Goal: Information Seeking & Learning: Learn about a topic

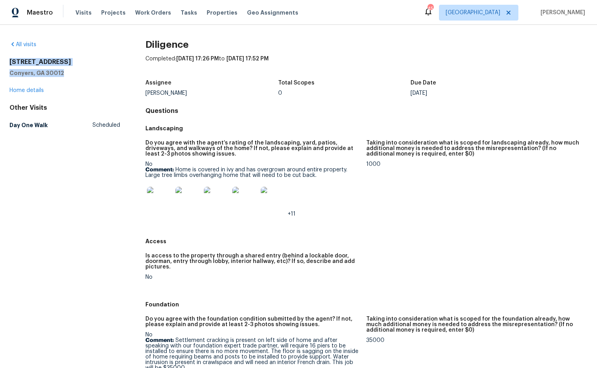
drag, startPoint x: 71, startPoint y: 74, endPoint x: 19, endPoint y: 61, distance: 53.2
click at [1, 62] on div "All visits [STREET_ADDRESS] Home details Other Visits Day One Walk Scheduled Di…" at bounding box center [298, 196] width 597 height 343
copy div "[STREET_ADDRESS]"
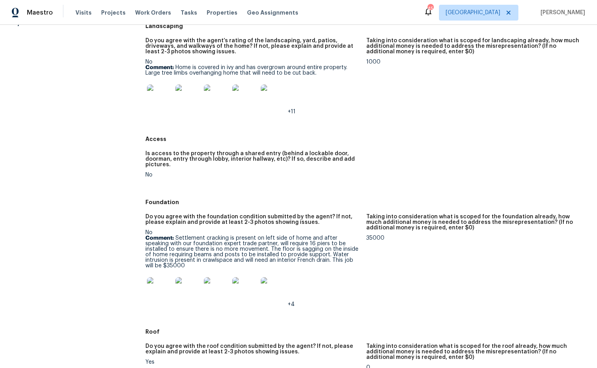
scroll to position [103, 0]
click at [155, 102] on img at bounding box center [159, 96] width 25 height 25
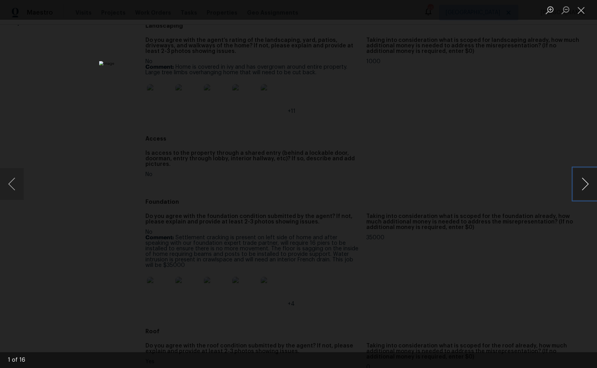
click at [583, 186] on button "Next image" at bounding box center [585, 184] width 24 height 32
click at [580, 15] on button "Close lightbox" at bounding box center [581, 10] width 16 height 14
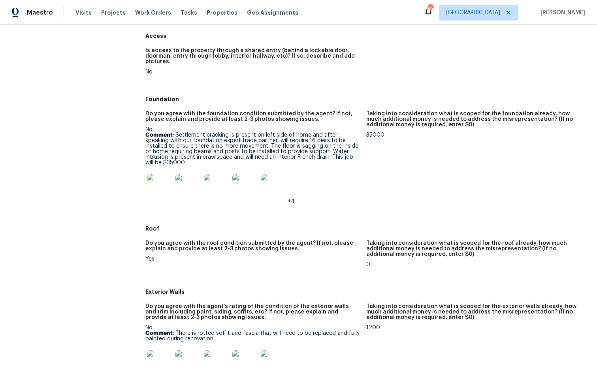
scroll to position [206, 0]
click at [163, 188] on img at bounding box center [159, 185] width 25 height 25
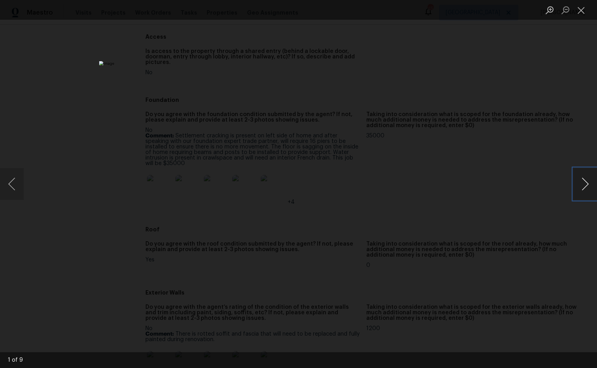
click at [588, 188] on button "Next image" at bounding box center [585, 184] width 24 height 32
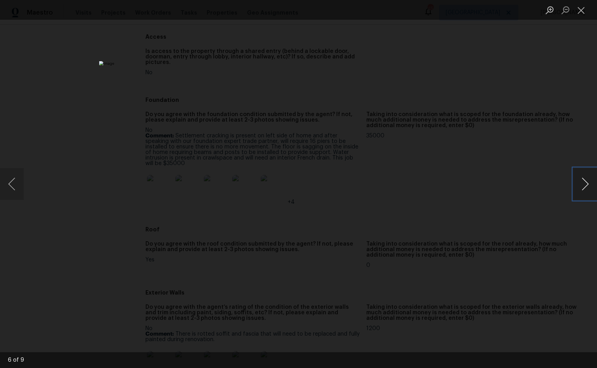
click at [588, 188] on button "Next image" at bounding box center [585, 184] width 24 height 32
click at [584, 12] on button "Close lightbox" at bounding box center [581, 10] width 16 height 14
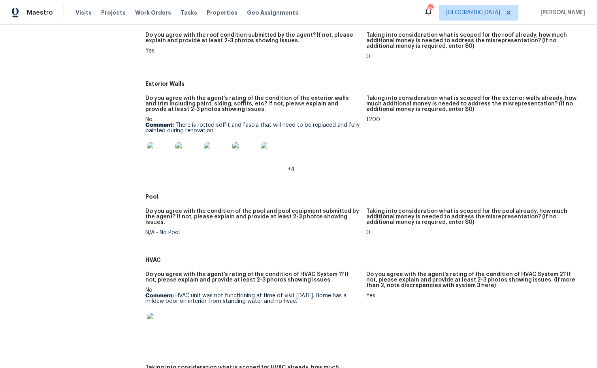
scroll to position [415, 0]
click at [159, 162] on img at bounding box center [159, 153] width 25 height 25
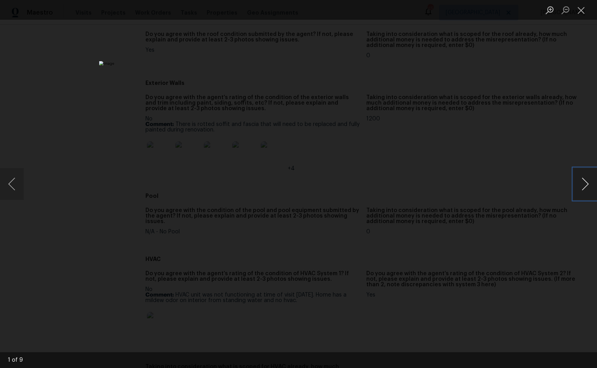
click at [588, 183] on button "Next image" at bounding box center [585, 184] width 24 height 32
click at [587, 186] on button "Next image" at bounding box center [585, 184] width 24 height 32
click at [587, 185] on button "Next image" at bounding box center [585, 184] width 24 height 32
click at [588, 185] on button "Next image" at bounding box center [585, 184] width 24 height 32
click at [588, 180] on button "Next image" at bounding box center [585, 184] width 24 height 32
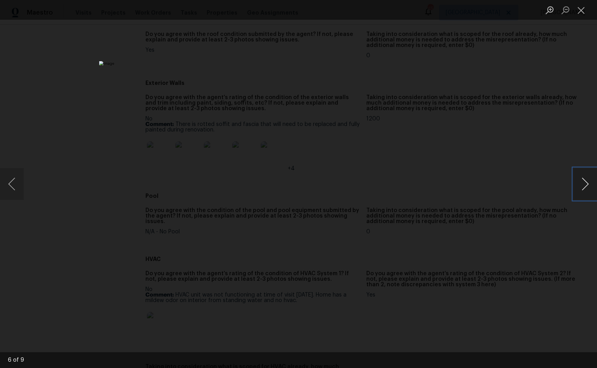
click at [588, 180] on button "Next image" at bounding box center [585, 184] width 24 height 32
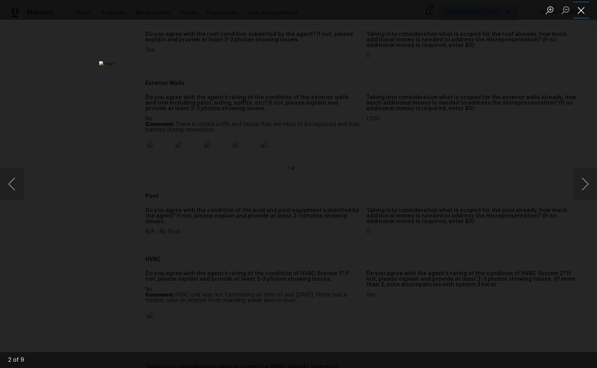
click at [579, 11] on button "Close lightbox" at bounding box center [581, 10] width 16 height 14
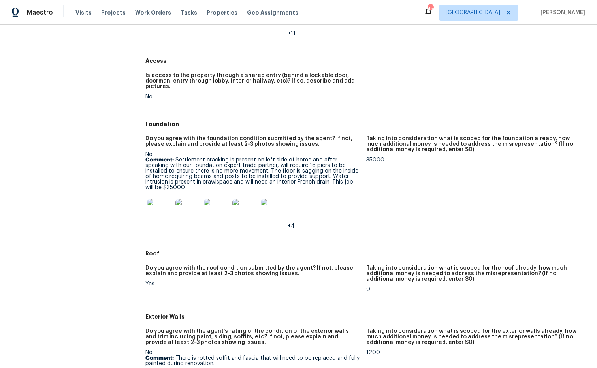
scroll to position [183, 0]
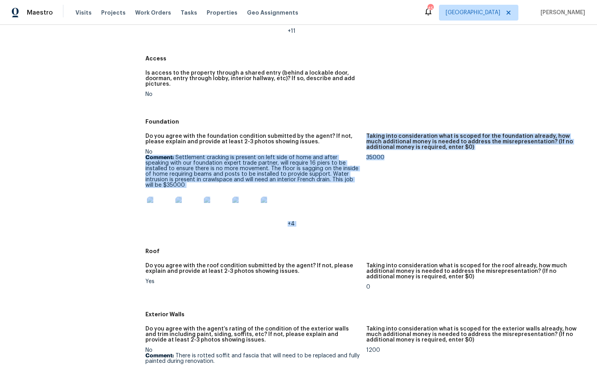
drag, startPoint x: 387, startPoint y: 158, endPoint x: 360, endPoint y: 155, distance: 27.4
click at [360, 155] on div "Do you agree with the foundation condition submitted by the agent? If not, plea…" at bounding box center [366, 186] width 442 height 115
click at [374, 160] on div "35000" at bounding box center [473, 158] width 215 height 6
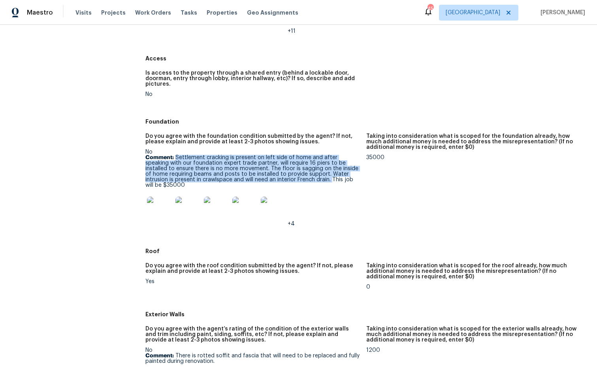
drag, startPoint x: 178, startPoint y: 156, endPoint x: 297, endPoint y: 177, distance: 120.4
click at [303, 180] on p "Comment: Settlement cracking is present on left side of home and after speaking…" at bounding box center [252, 171] width 215 height 33
copy p "Settlement cracking is present on left side of home and after speaking with our…"
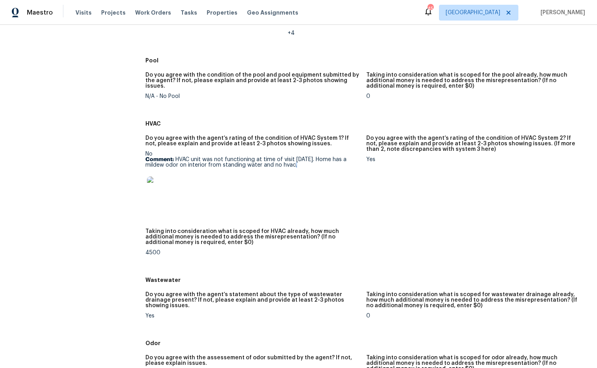
scroll to position [549, 0]
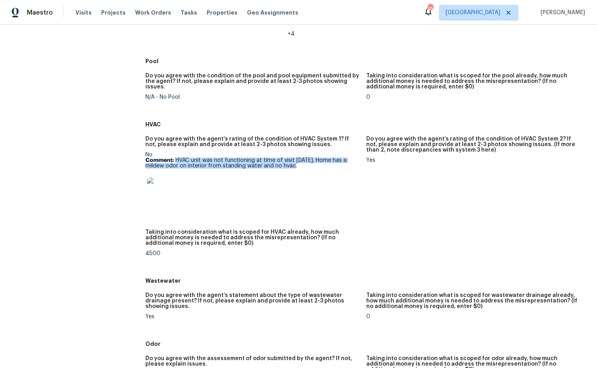
drag, startPoint x: 287, startPoint y: 174, endPoint x: 177, endPoint y: 162, distance: 110.5
click at [176, 162] on p "Comment: HVAC unit was not functioning at time of visit [DATE]. Home has a mild…" at bounding box center [252, 163] width 215 height 11
copy p "HVAC unit was not functioning at time of visit [DATE]. Home has a mildew odor o…"
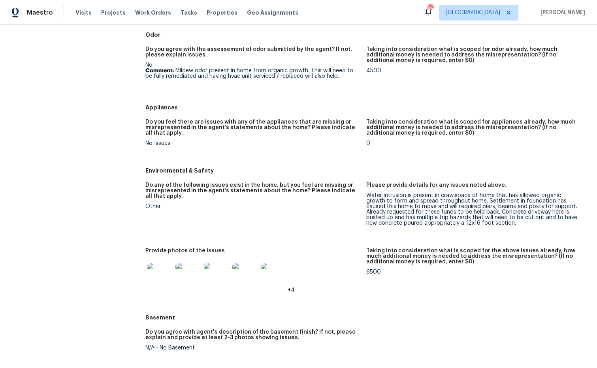
scroll to position [860, 0]
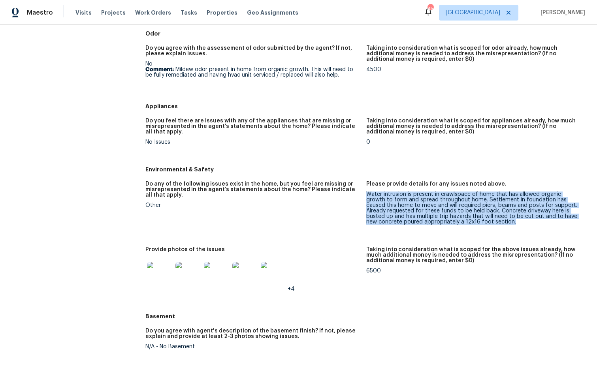
drag, startPoint x: 487, startPoint y: 224, endPoint x: 368, endPoint y: 197, distance: 122.0
click at [368, 197] on div "Water intrusion is present in crawlspace of home that has allowed organic growt…" at bounding box center [473, 208] width 215 height 33
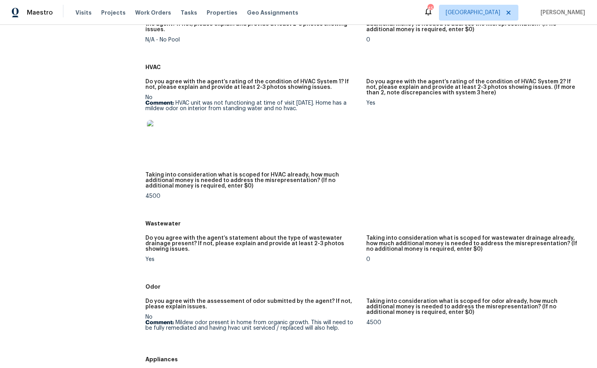
scroll to position [606, 0]
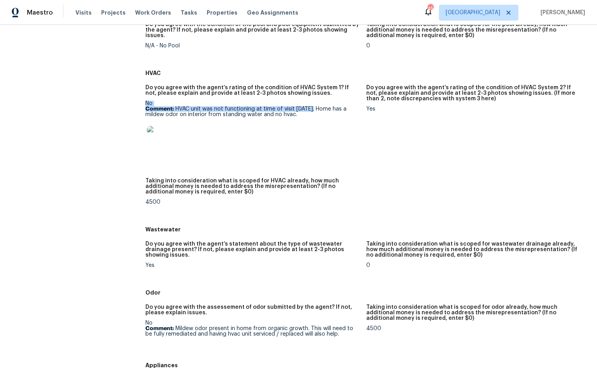
drag, startPoint x: 313, startPoint y: 109, endPoint x: 226, endPoint y: 101, distance: 86.5
click at [226, 100] on figure "Do you agree with the agent’s rating of the condition of HVAC System 1? If not,…" at bounding box center [255, 127] width 221 height 84
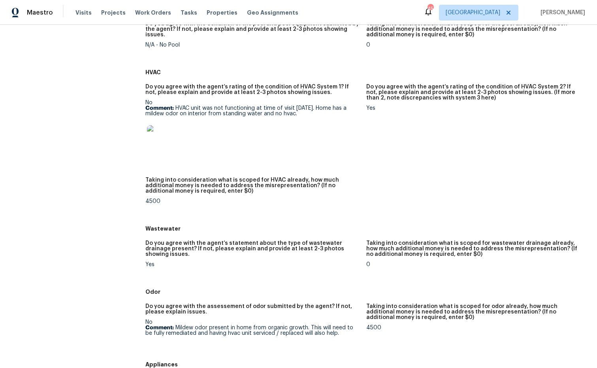
click at [169, 111] on b "Comment:" at bounding box center [159, 109] width 28 height 6
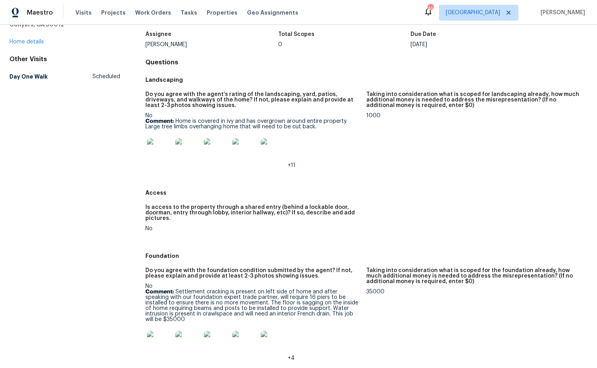
scroll to position [0, 0]
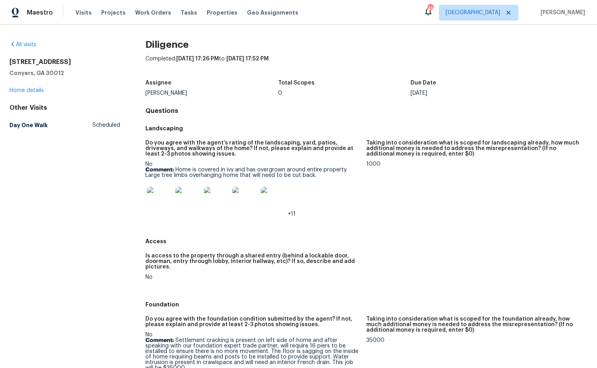
click at [70, 74] on h5 "Conyers, GA 30012" at bounding box center [64, 73] width 111 height 8
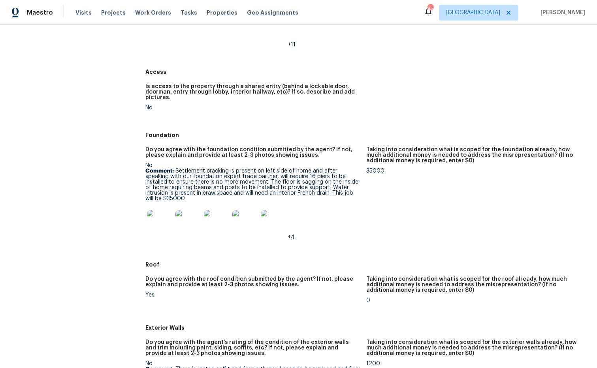
scroll to position [177, 0]
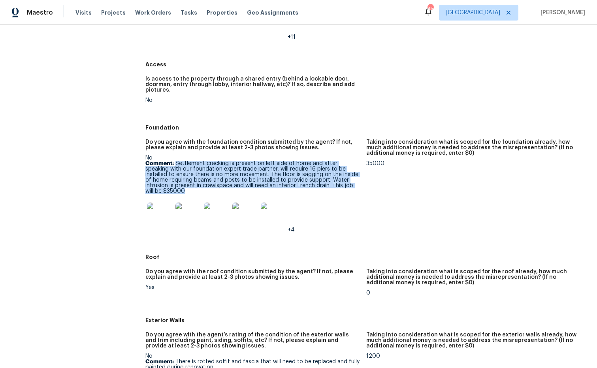
drag, startPoint x: 175, startPoint y: 163, endPoint x: 293, endPoint y: 183, distance: 119.9
click at [320, 192] on p "Comment: Settlement cracking is present on left side of home and after speaking…" at bounding box center [252, 177] width 215 height 33
copy p "Settlement cracking is present on left side of home and after speaking with our…"
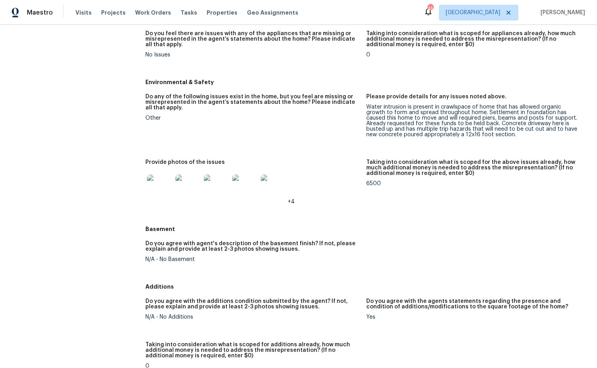
scroll to position [935, 0]
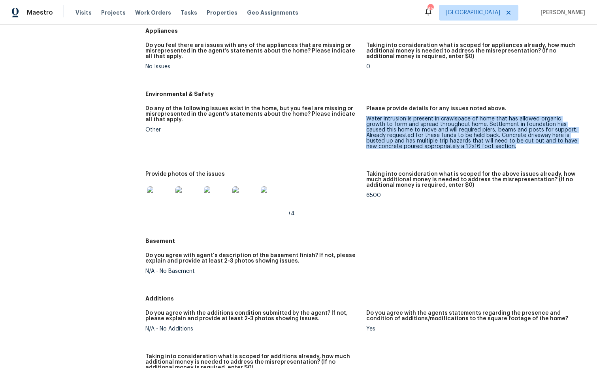
drag, startPoint x: 410, startPoint y: 132, endPoint x: 463, endPoint y: 139, distance: 53.3
click at [488, 149] on div "Water intrusion is present in crawlspace of home that has allowed organic growt…" at bounding box center [473, 132] width 215 height 33
copy div "Water intrusion is present in crawlspace of home that has allowed organic growt…"
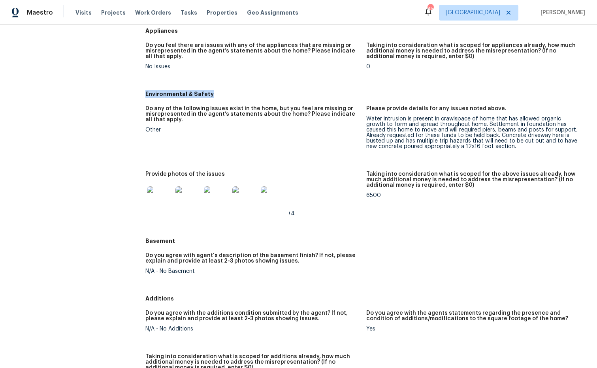
drag, startPoint x: 222, startPoint y: 94, endPoint x: 139, endPoint y: 95, distance: 82.2
copy h5 "Environmental & Safety"
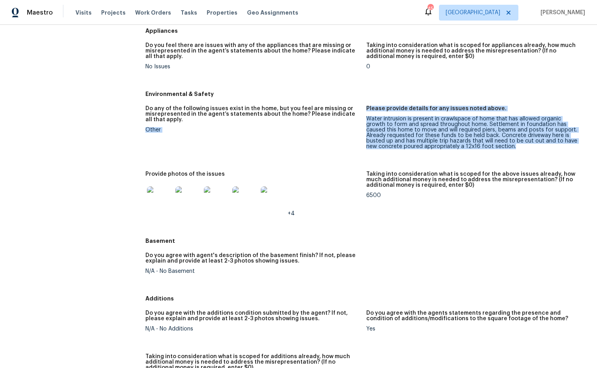
drag, startPoint x: 448, startPoint y: 141, endPoint x: 364, endPoint y: 123, distance: 85.9
click at [364, 123] on div "Do any of the following issues exist in the home, but you feel are missing or m…" at bounding box center [366, 167] width 442 height 133
copy div "Do any of the following issues exist in the home, but you feel are missing or m…"
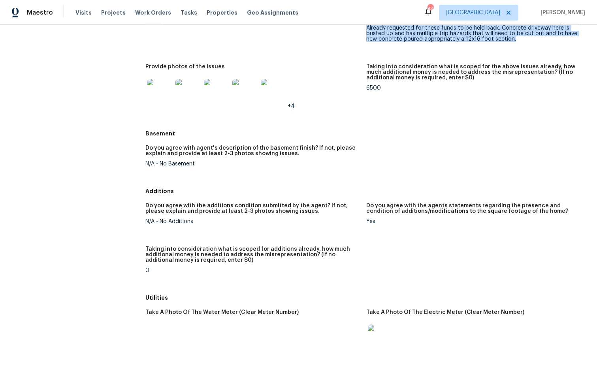
scroll to position [936, 0]
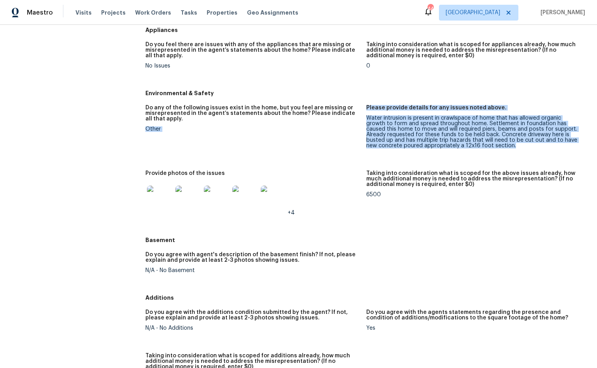
click at [160, 207] on img at bounding box center [159, 198] width 25 height 25
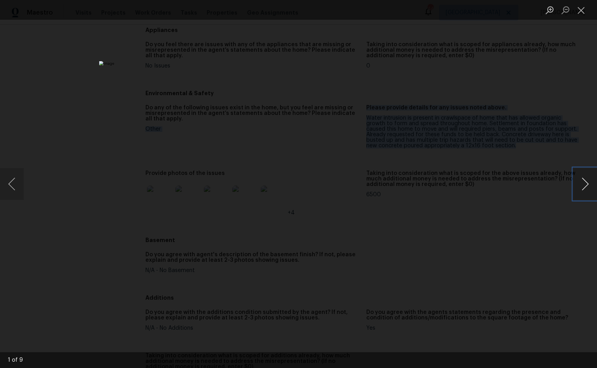
click at [588, 185] on button "Next image" at bounding box center [585, 184] width 24 height 32
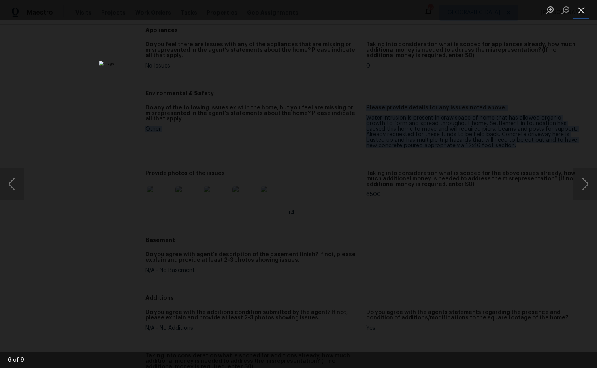
click at [583, 15] on button "Close lightbox" at bounding box center [581, 10] width 16 height 14
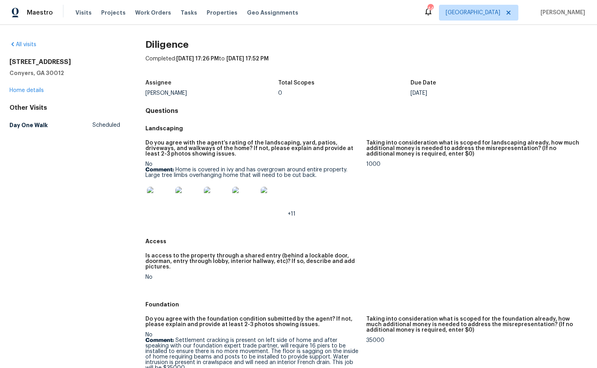
scroll to position [0, 0]
